Goal: Transaction & Acquisition: Download file/media

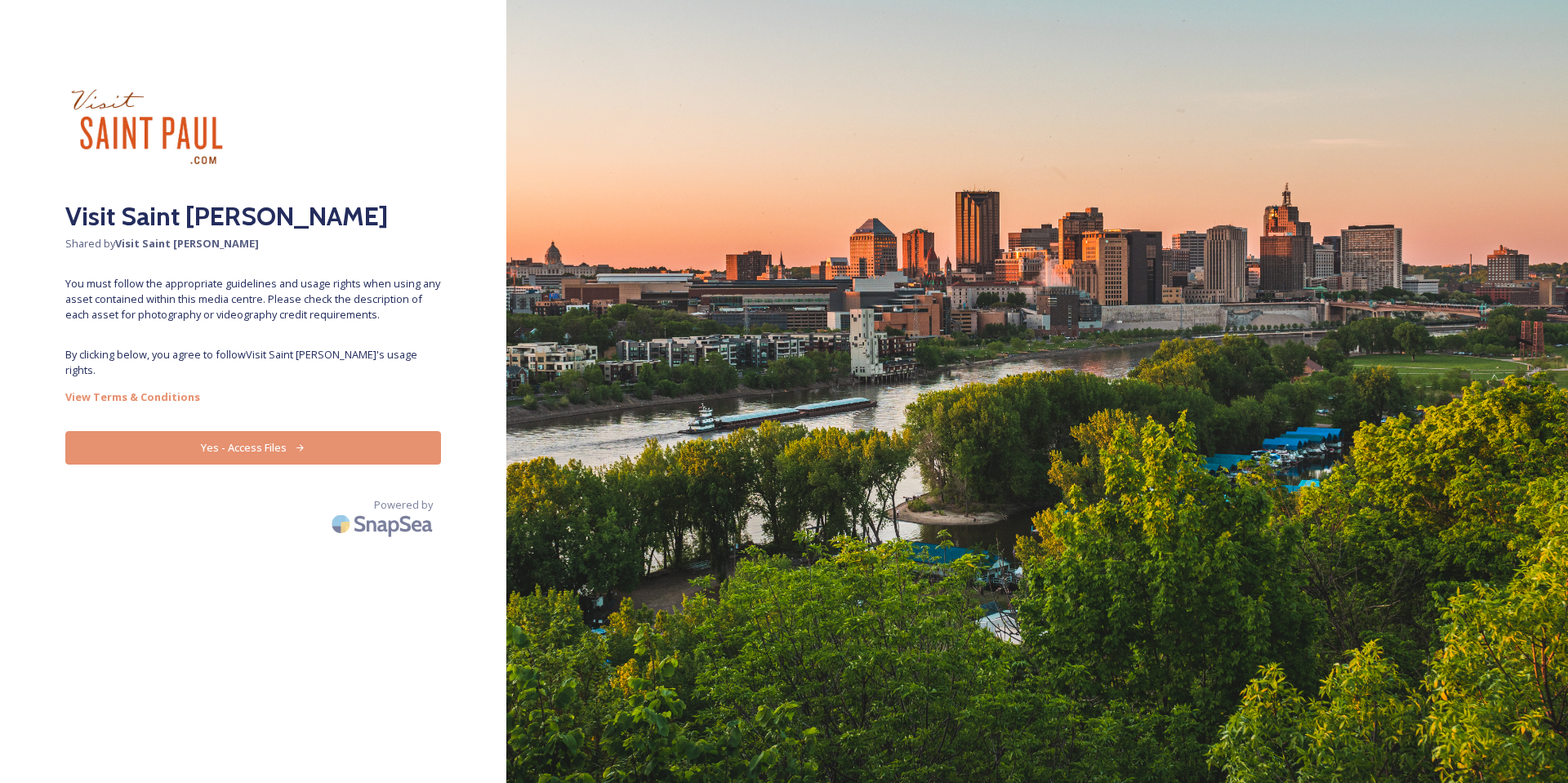
click at [251, 431] on button "Yes - Access Files" at bounding box center [253, 448] width 375 height 34
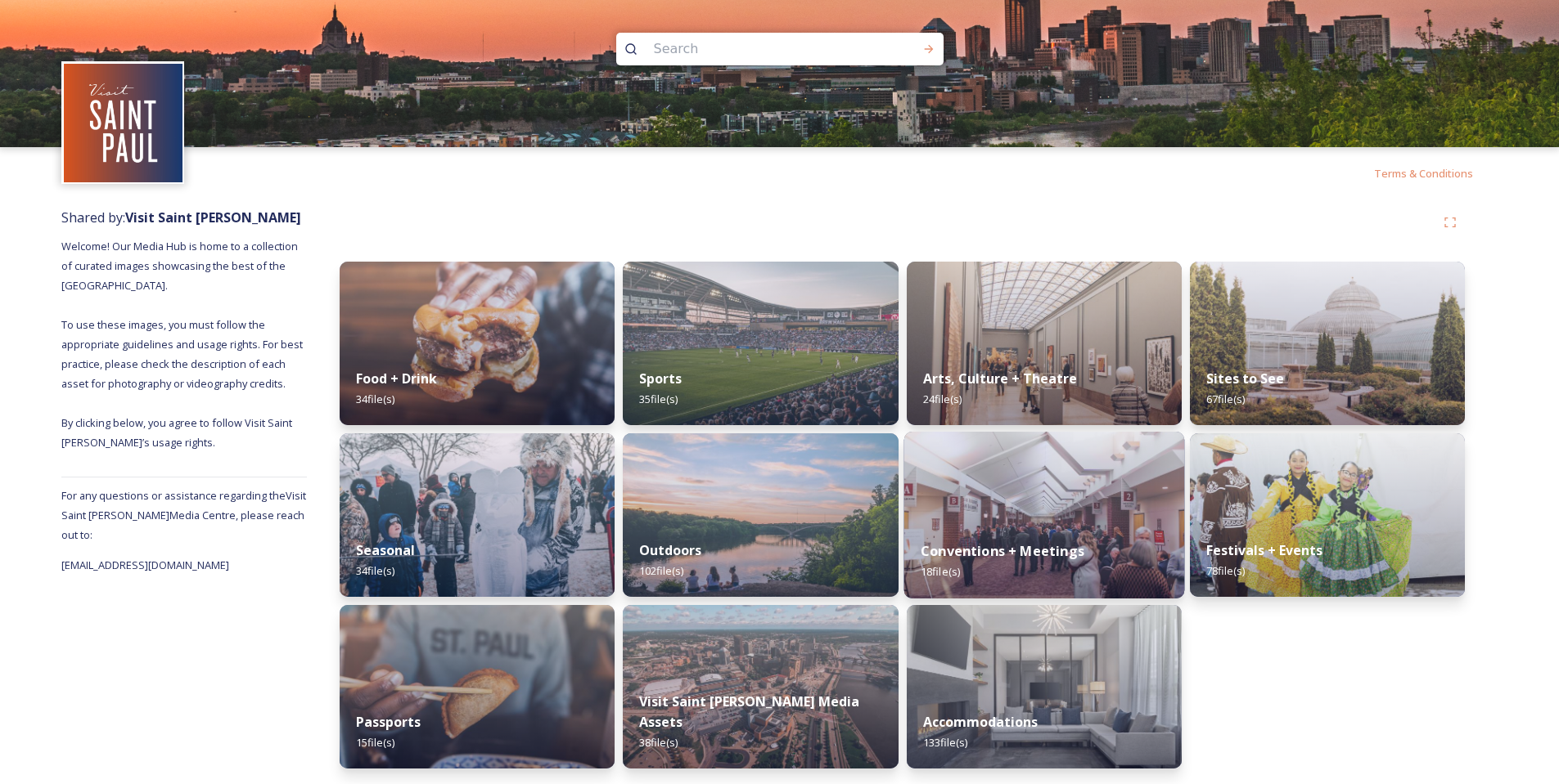
click at [1019, 495] on img at bounding box center [1043, 515] width 280 height 167
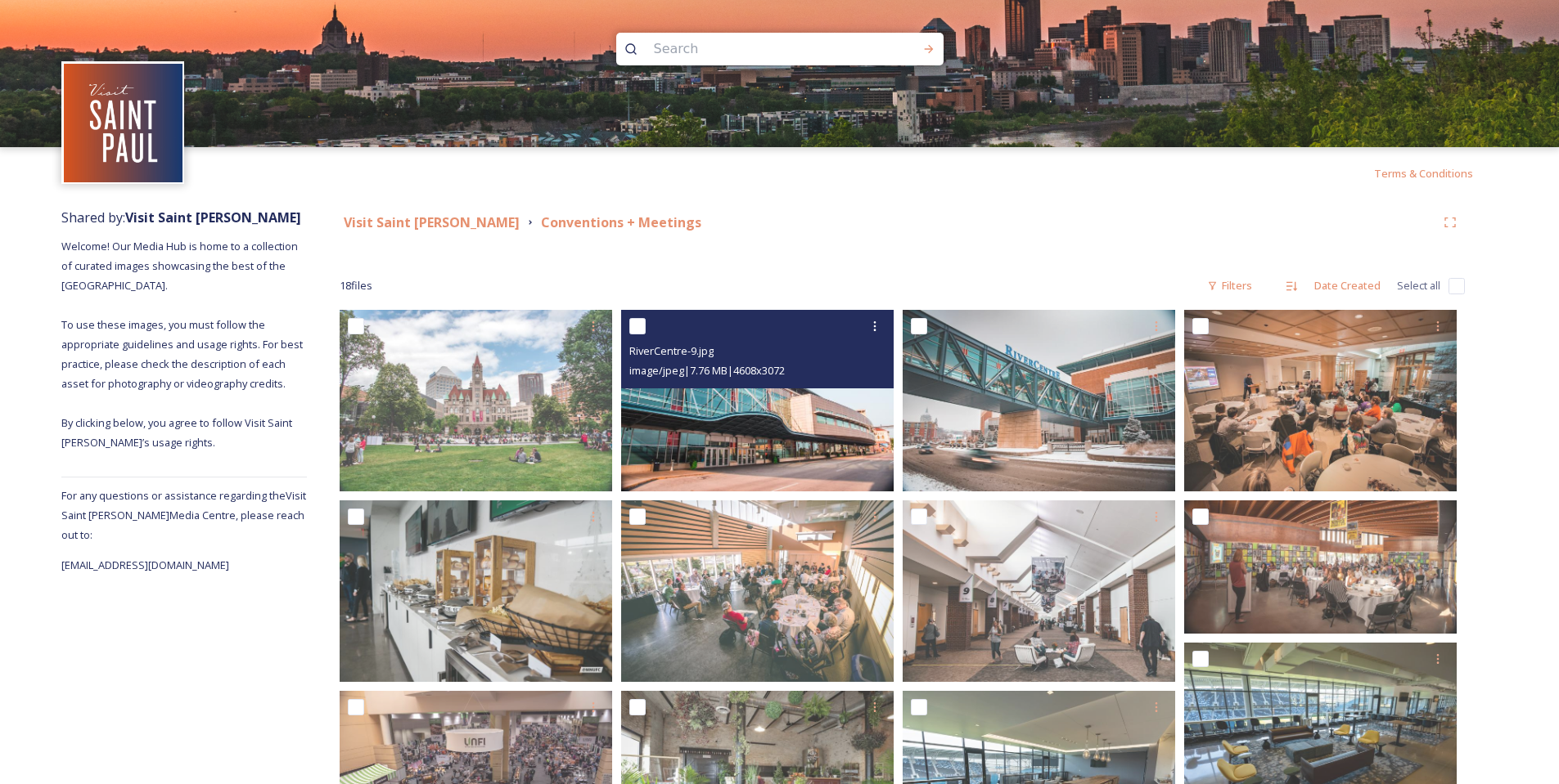
click at [699, 411] on img at bounding box center [757, 401] width 272 height 181
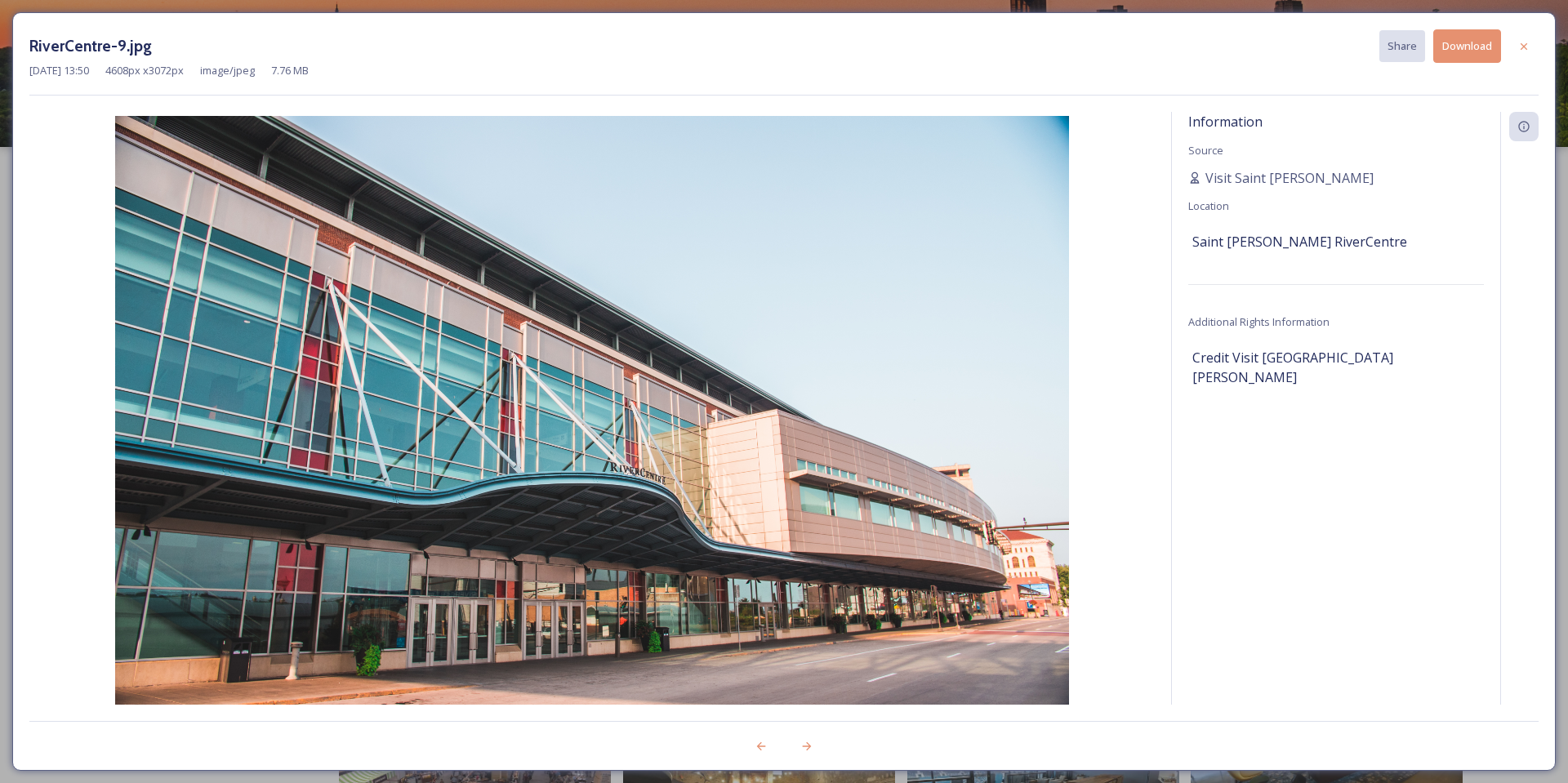
click at [1463, 54] on button "Download" at bounding box center [1467, 46] width 67 height 34
click at [1346, 388] on div "Information Source Visit [GEOGRAPHIC_DATA][PERSON_NAME] Location [GEOGRAPHIC_DA…" at bounding box center [1336, 430] width 328 height 636
drag, startPoint x: 1237, startPoint y: 363, endPoint x: 1367, endPoint y: 371, distance: 130.2
click at [1367, 371] on div "Information Source Visit [GEOGRAPHIC_DATA][PERSON_NAME] Location [GEOGRAPHIC_DA…" at bounding box center [1336, 430] width 328 height 636
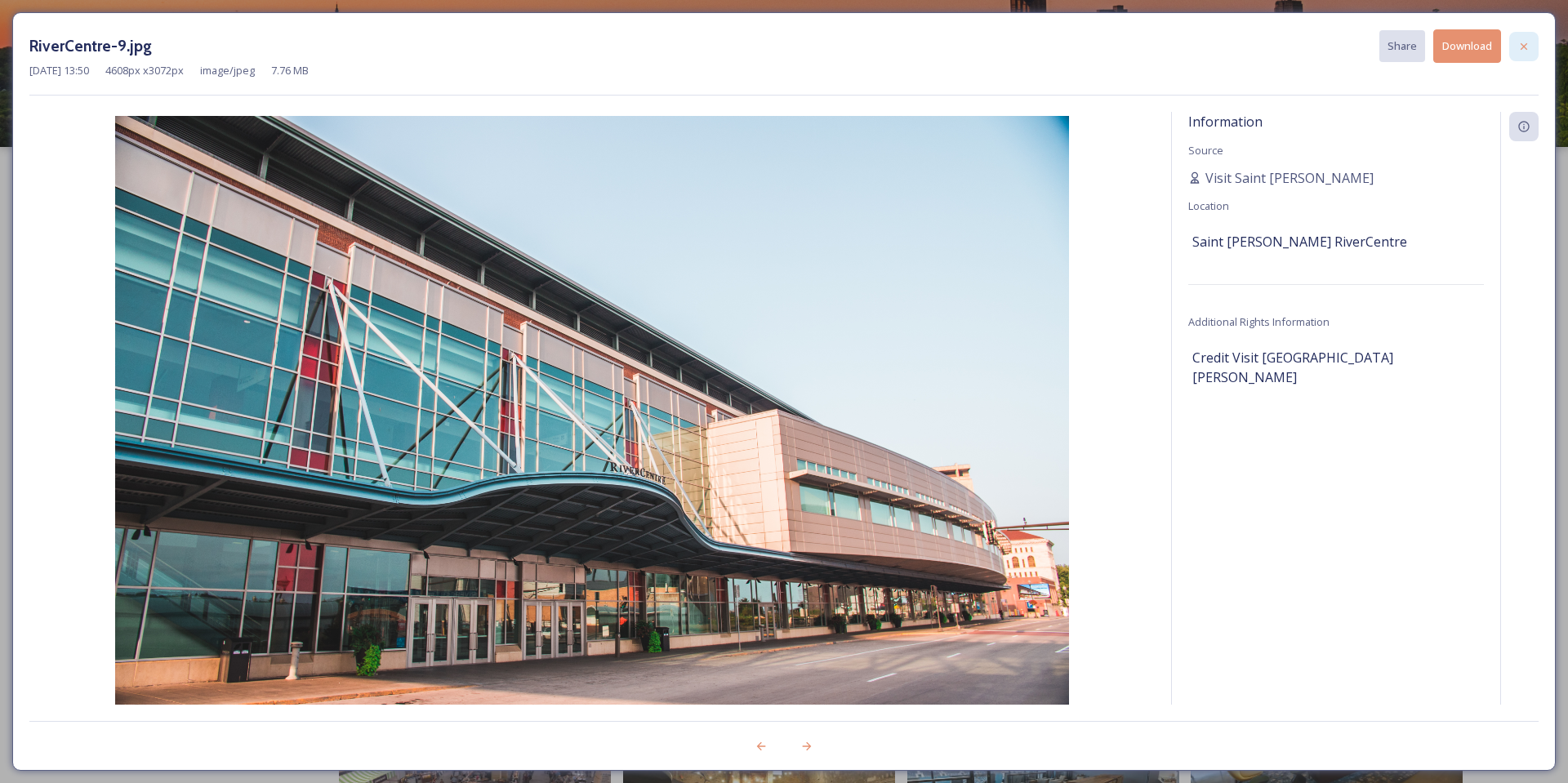
click at [1521, 49] on icon at bounding box center [1524, 46] width 7 height 7
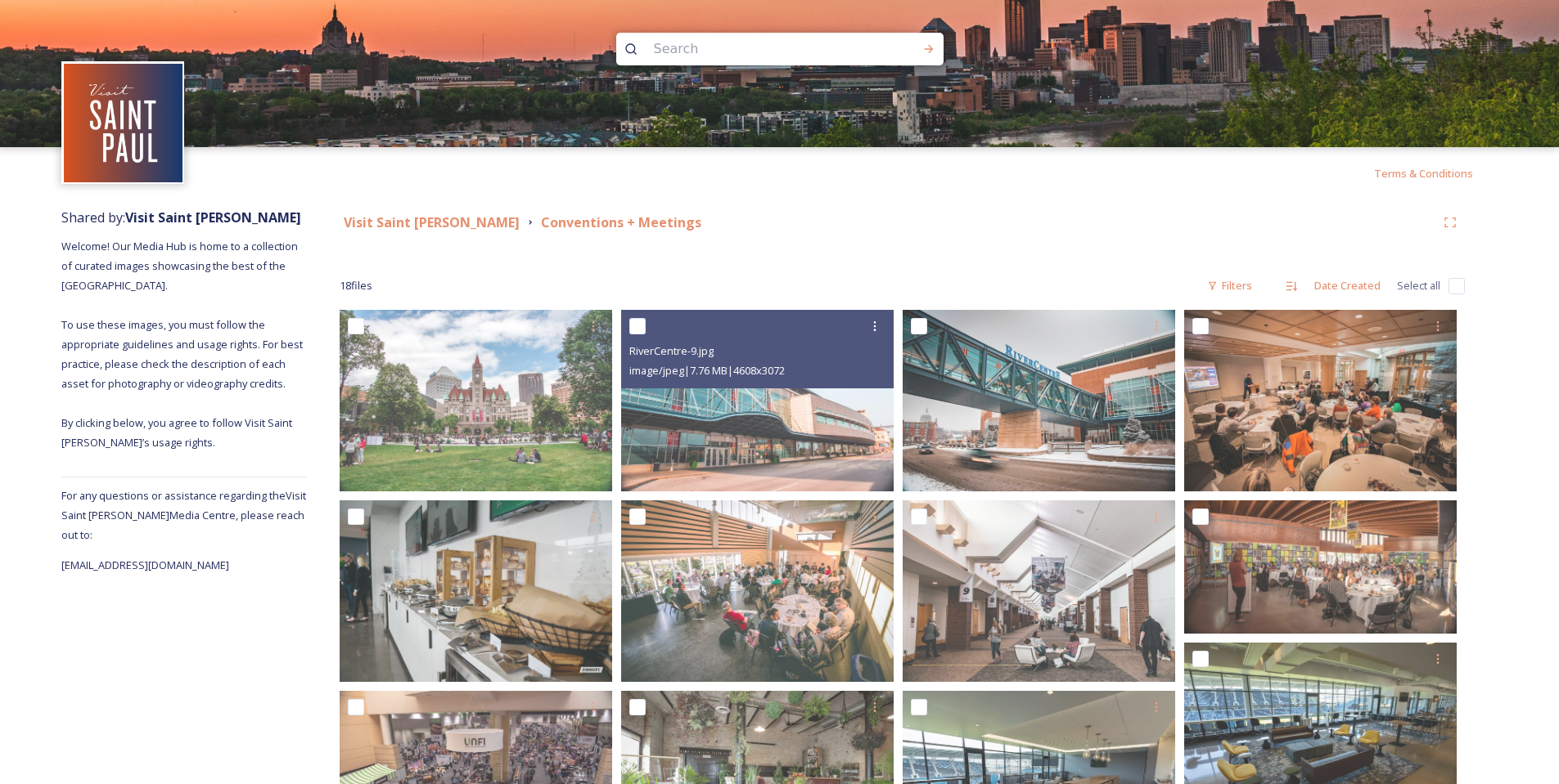
click at [124, 102] on img at bounding box center [123, 123] width 119 height 119
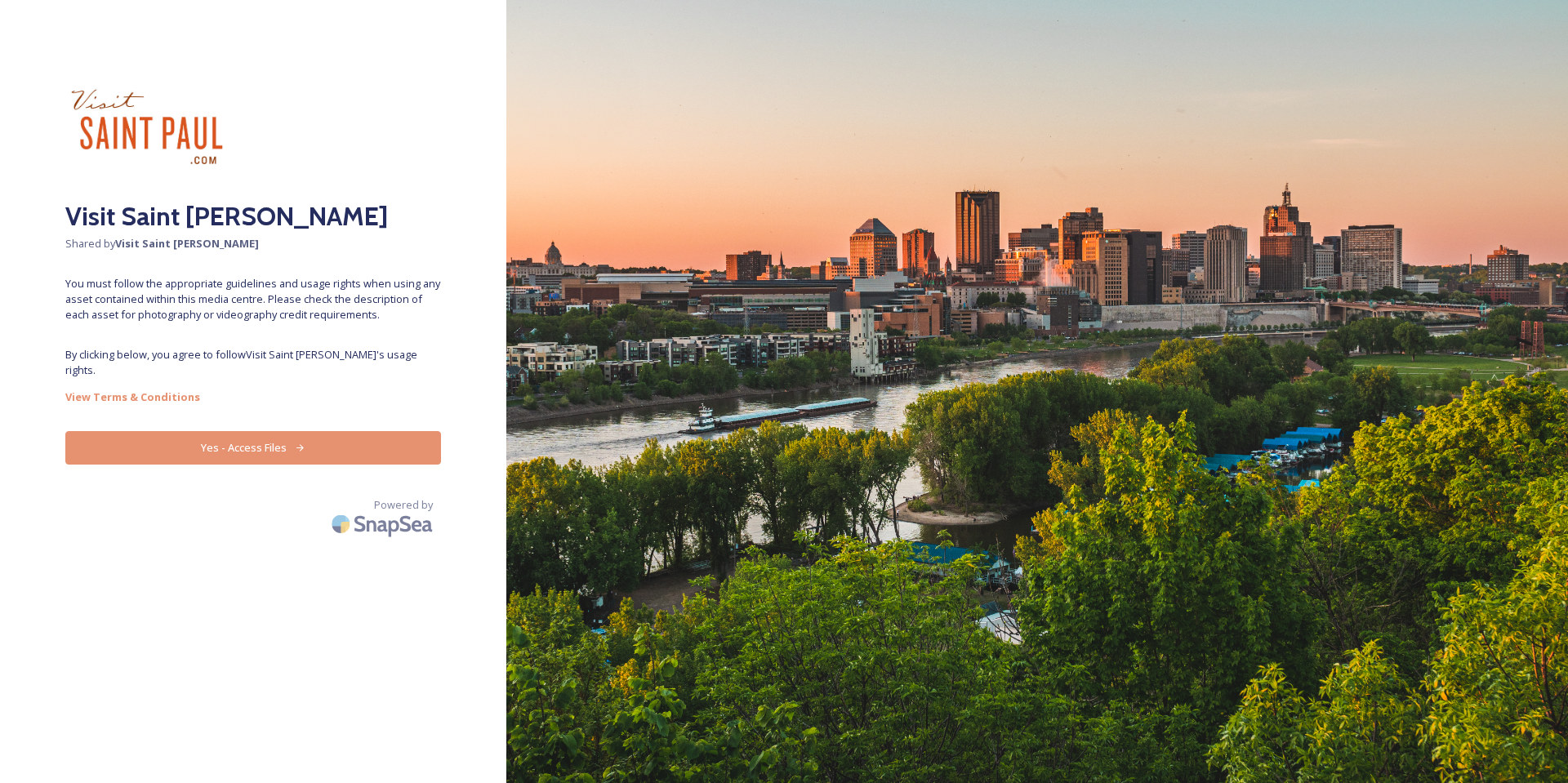
click at [701, 591] on img at bounding box center [1037, 391] width 1062 height 783
